Goal: Task Accomplishment & Management: Complete application form

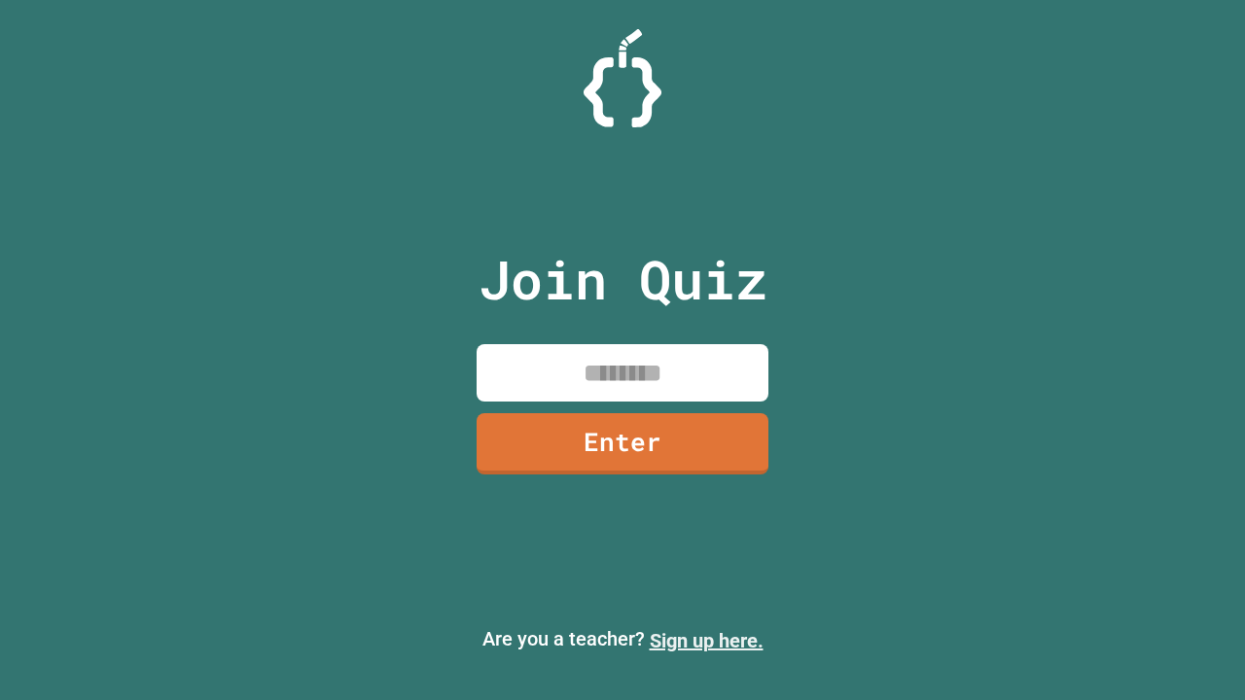
click at [706, 641] on link "Sign up here." at bounding box center [707, 640] width 114 height 23
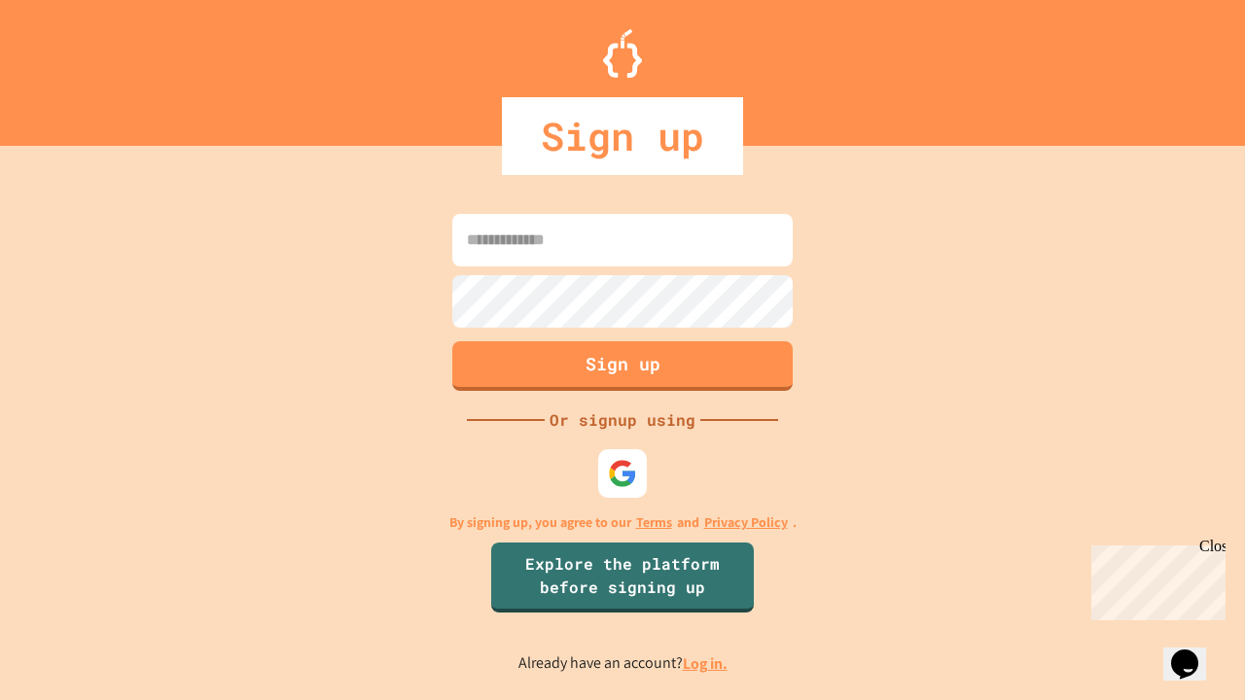
click at [706, 663] on link "Log in." at bounding box center [705, 663] width 45 height 20
